Goal: Navigation & Orientation: Go to known website

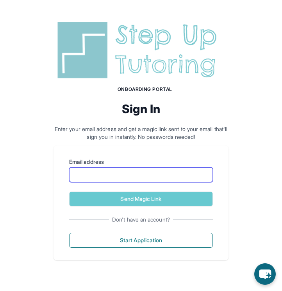
click at [117, 174] on input "Email address" at bounding box center [141, 174] width 144 height 15
type input "*"
type input "**********"
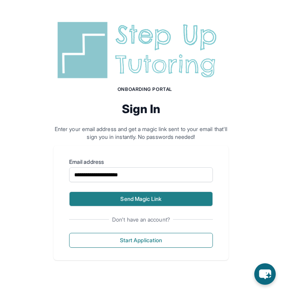
click at [120, 199] on button "Send Magic Link" at bounding box center [141, 199] width 144 height 15
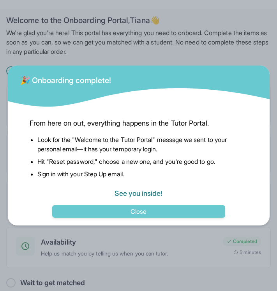
click at [149, 192] on link "See you inside!" at bounding box center [139, 193] width 48 height 8
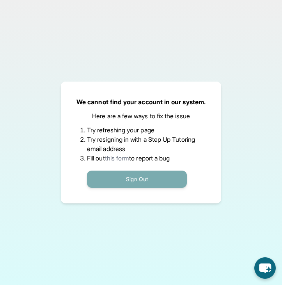
click at [146, 183] on button "Sign Out" at bounding box center [137, 178] width 100 height 17
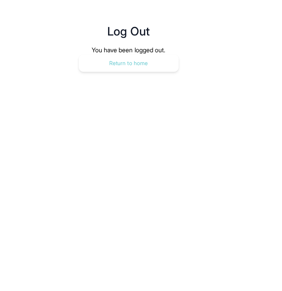
click at [145, 67] on button "Return to home" at bounding box center [129, 63] width 100 height 17
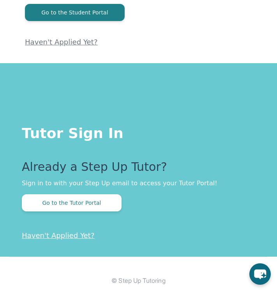
scroll to position [130, 0]
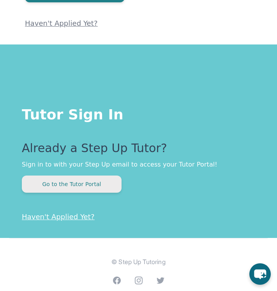
click at [98, 185] on button "Go to the Tutor Portal" at bounding box center [72, 184] width 100 height 17
